Goal: Navigation & Orientation: Find specific page/section

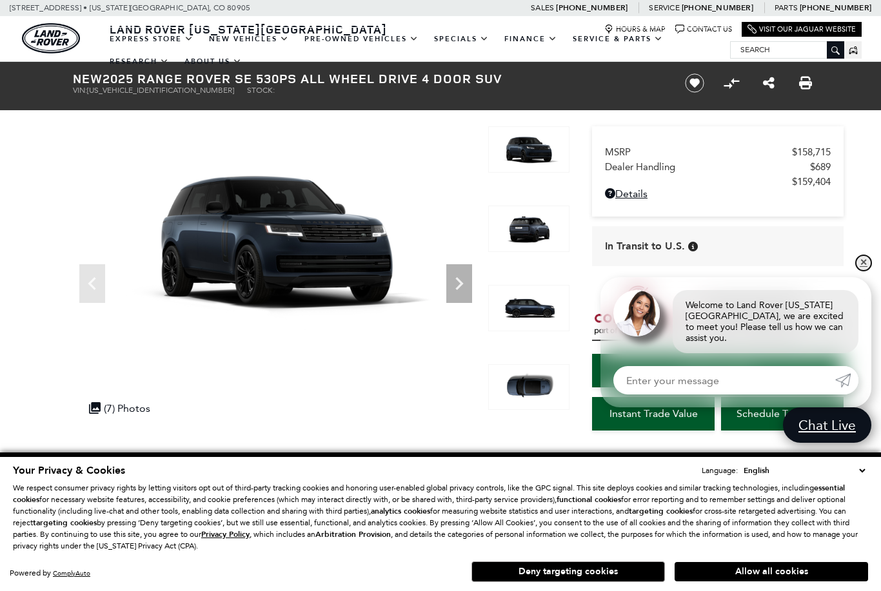
click at [870, 264] on link "✕" at bounding box center [863, 262] width 15 height 15
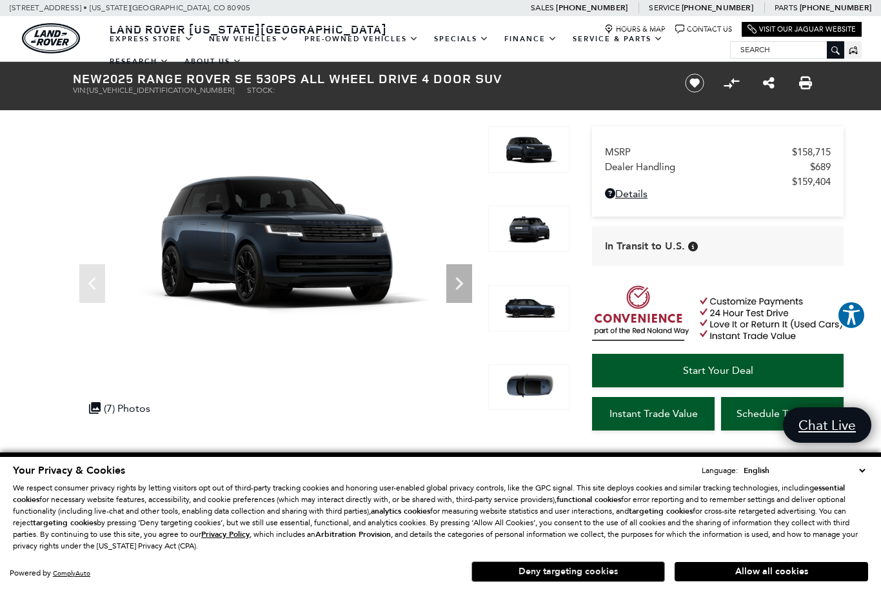
click at [575, 569] on button "Deny targeting cookies" at bounding box center [567, 572] width 193 height 21
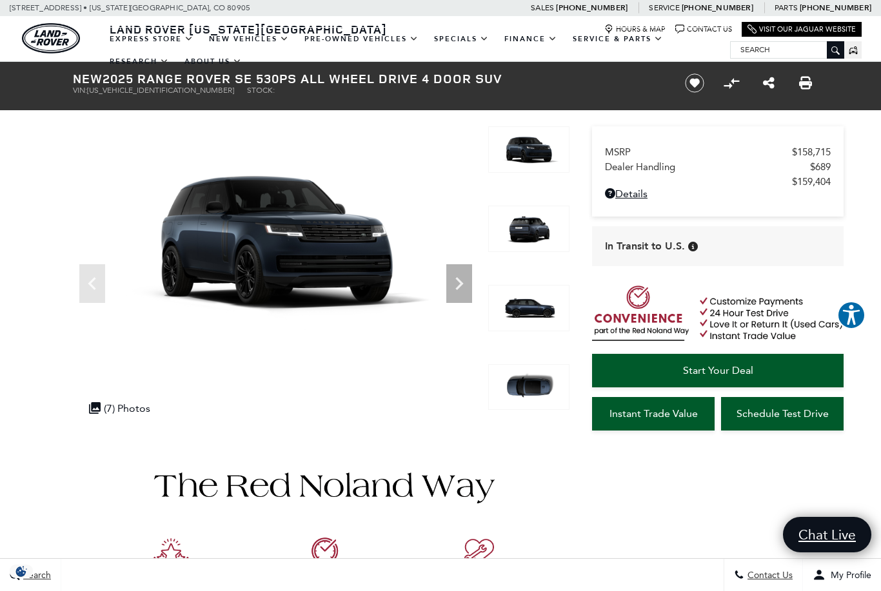
click at [534, 235] on div at bounding box center [528, 245] width 81 height 79
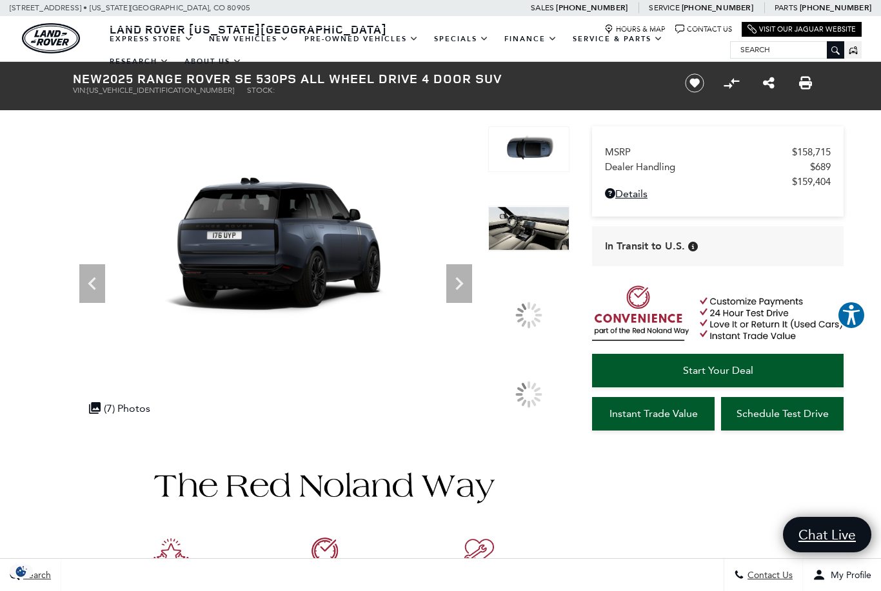
click at [544, 252] on img at bounding box center [528, 229] width 81 height 46
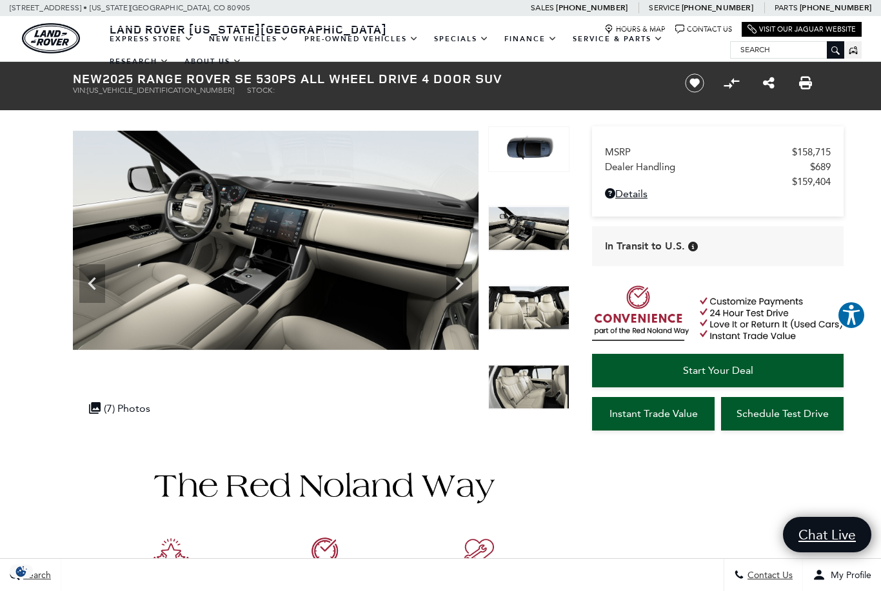
click at [551, 311] on img at bounding box center [528, 308] width 81 height 46
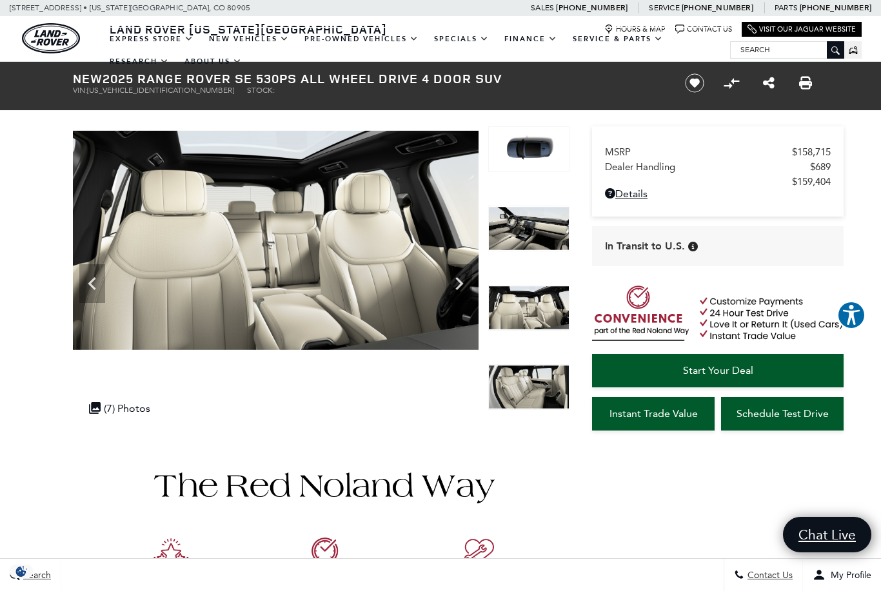
click at [523, 375] on img at bounding box center [528, 387] width 81 height 46
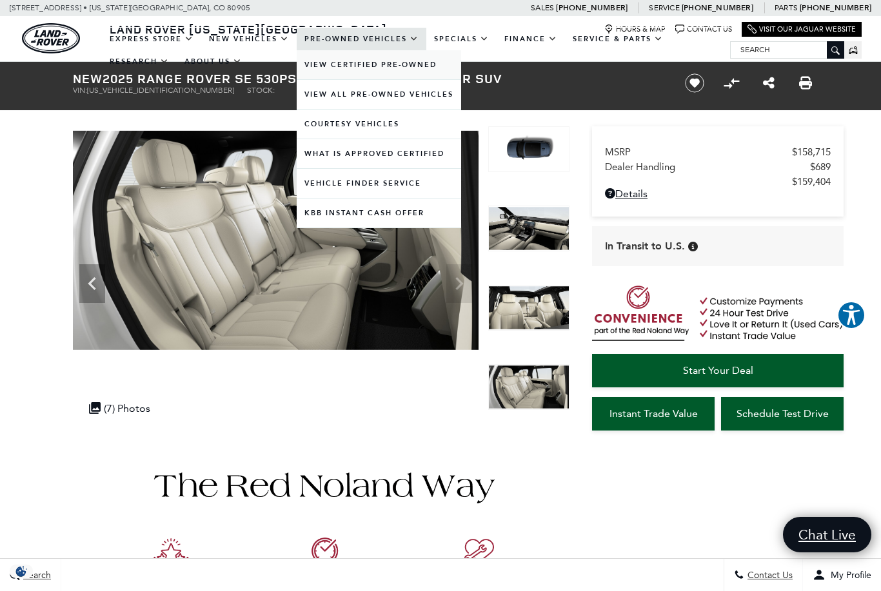
click at [426, 78] on link "View Certified Pre-Owned" at bounding box center [379, 64] width 164 height 29
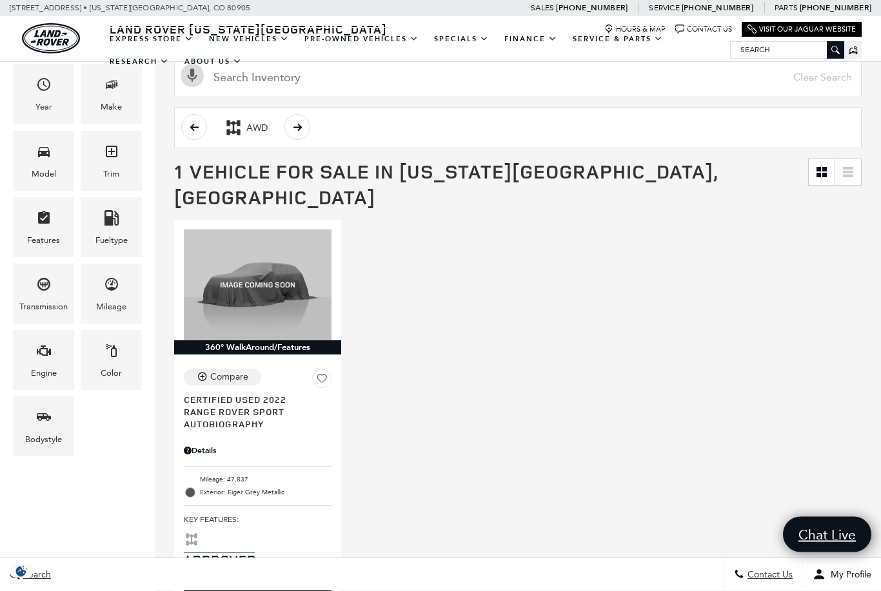
scroll to position [170, 0]
